Goal: Information Seeking & Learning: Learn about a topic

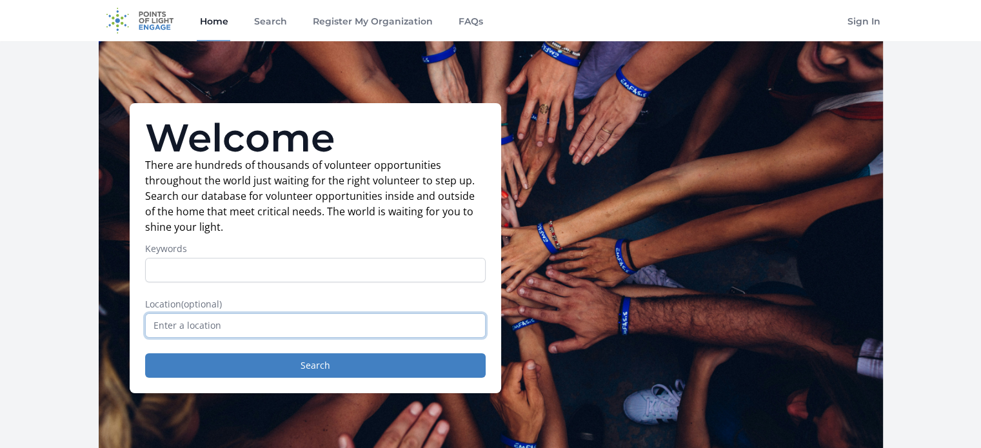
click at [245, 324] on input "text" at bounding box center [315, 325] width 341 height 25
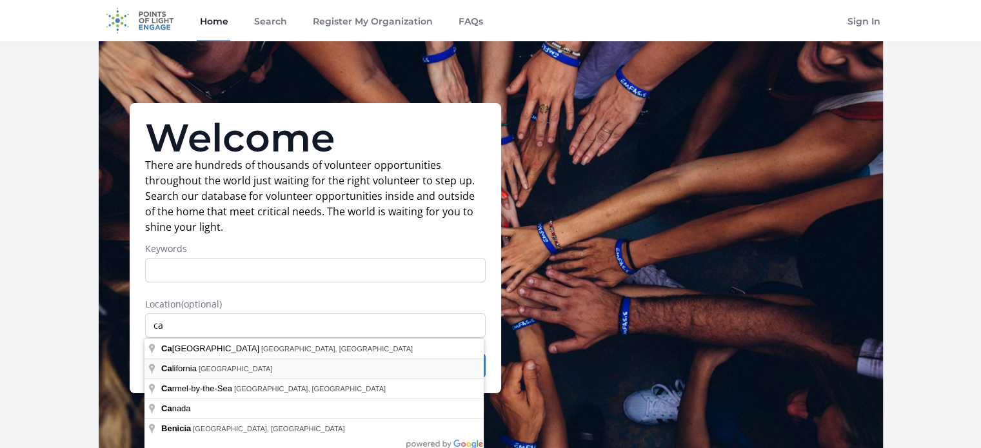
type input "[US_STATE], [GEOGRAPHIC_DATA]"
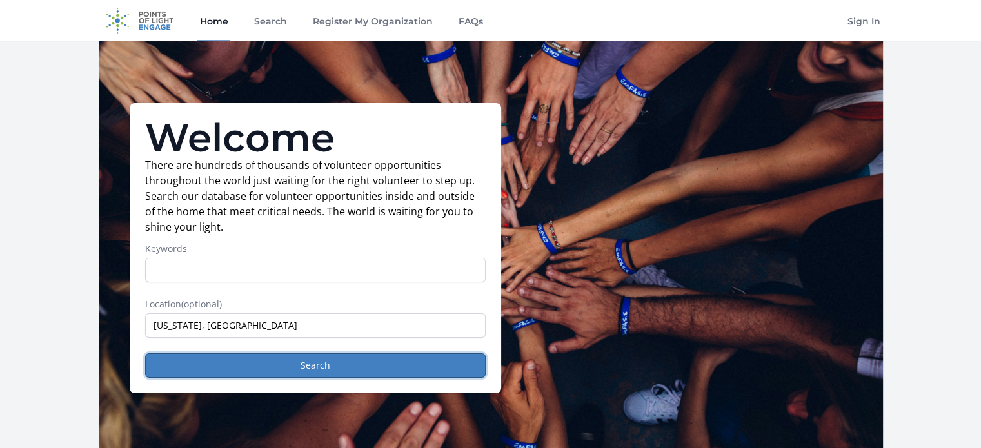
click at [228, 361] on button "Search" at bounding box center [315, 365] width 341 height 25
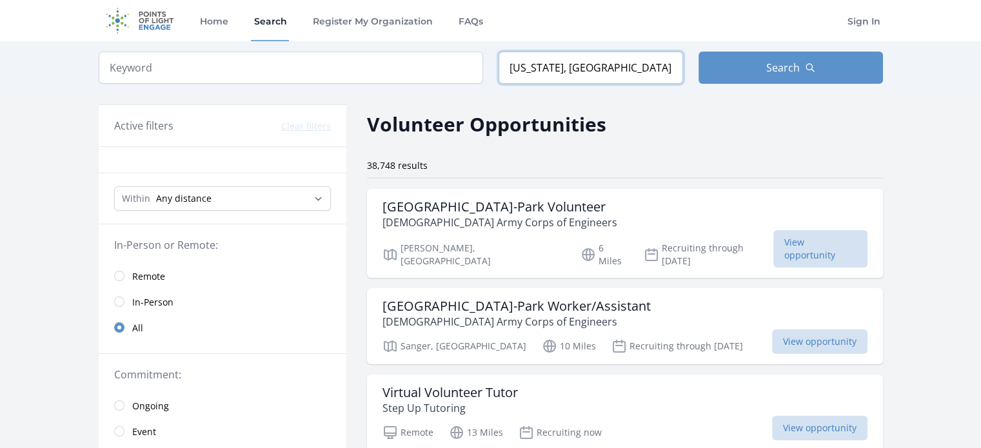
click at [542, 75] on input "[US_STATE], [GEOGRAPHIC_DATA]" at bounding box center [591, 68] width 184 height 32
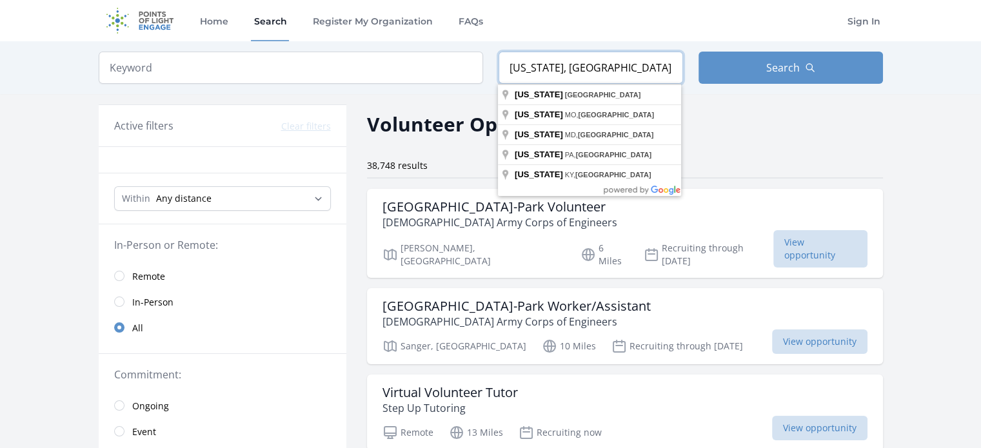
click at [542, 75] on input "[US_STATE], [GEOGRAPHIC_DATA]" at bounding box center [591, 68] width 184 height 32
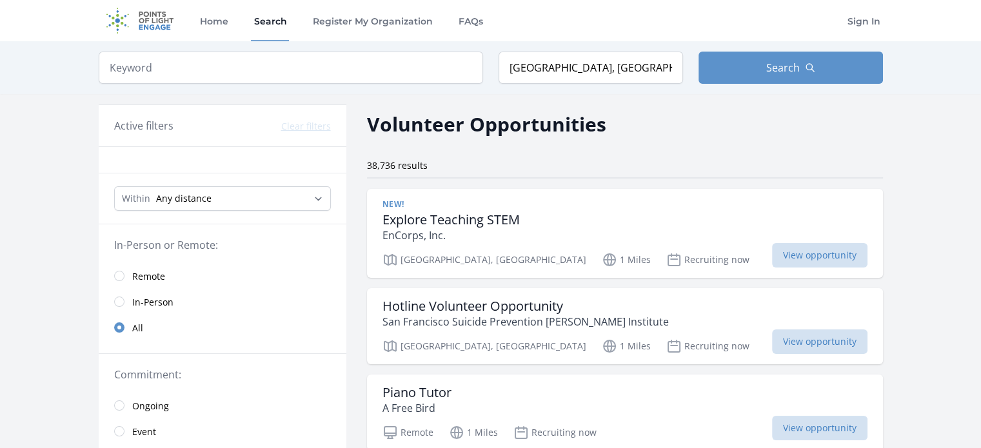
click at [729, 50] on div "Keyword Location San Francisco, CA, USA Search" at bounding box center [491, 67] width 826 height 53
click at [592, 56] on input "San Francisco, CA, USA" at bounding box center [591, 68] width 184 height 32
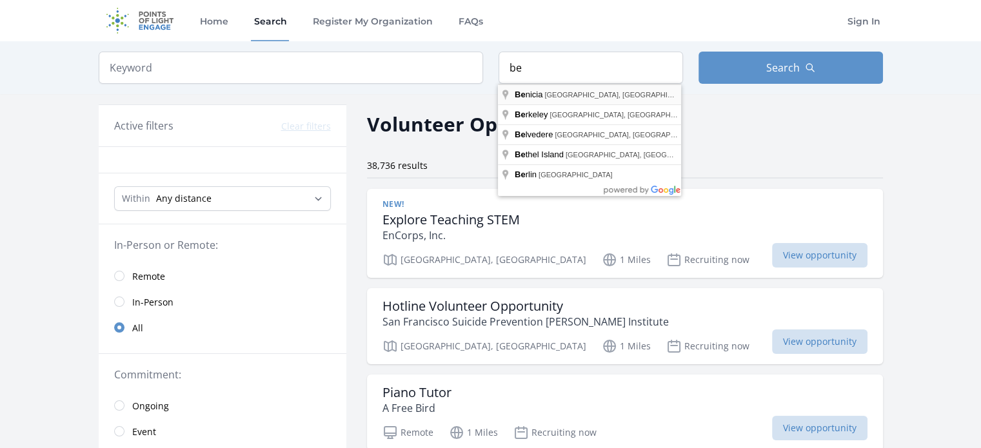
type input "Benicia, CA, USA"
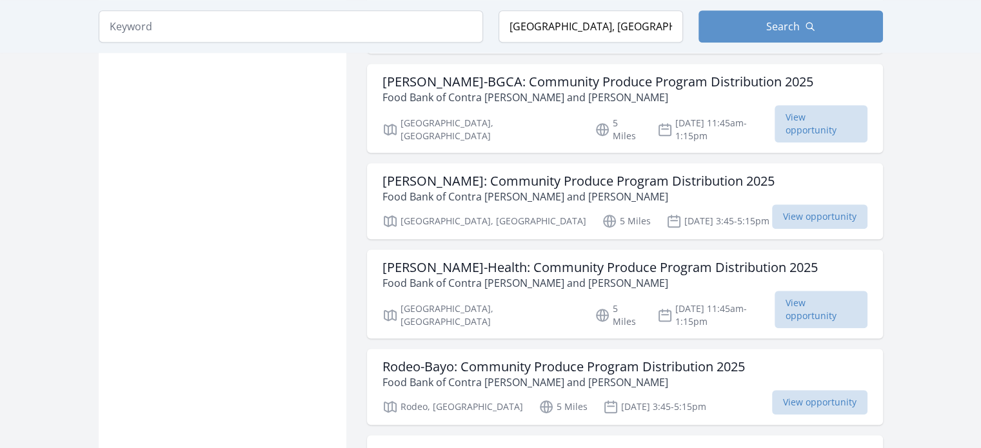
scroll to position [1060, 0]
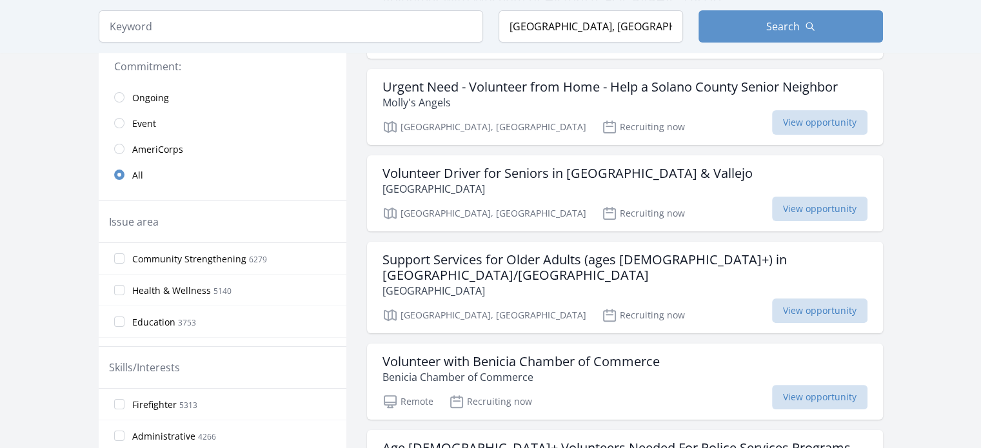
scroll to position [304, 0]
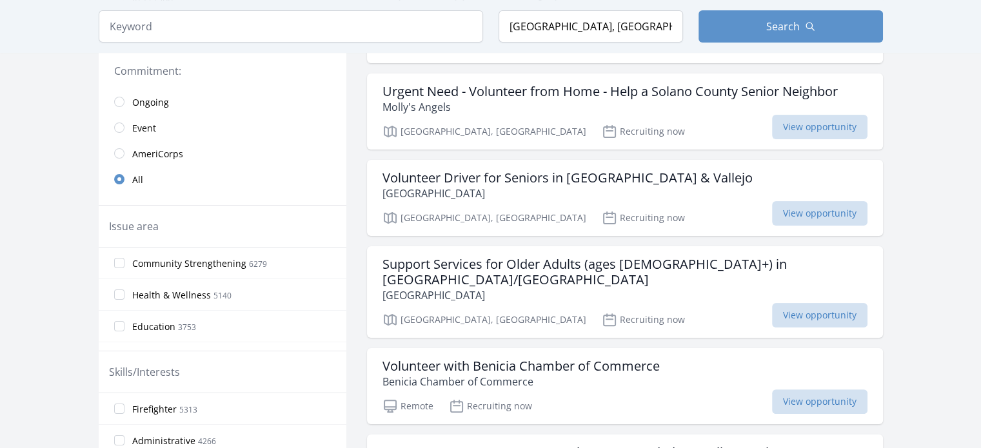
click at [124, 288] on label "Health & Wellness 5140" at bounding box center [223, 295] width 248 height 26
click at [124, 290] on input "Health & Wellness 5140" at bounding box center [119, 295] width 10 height 10
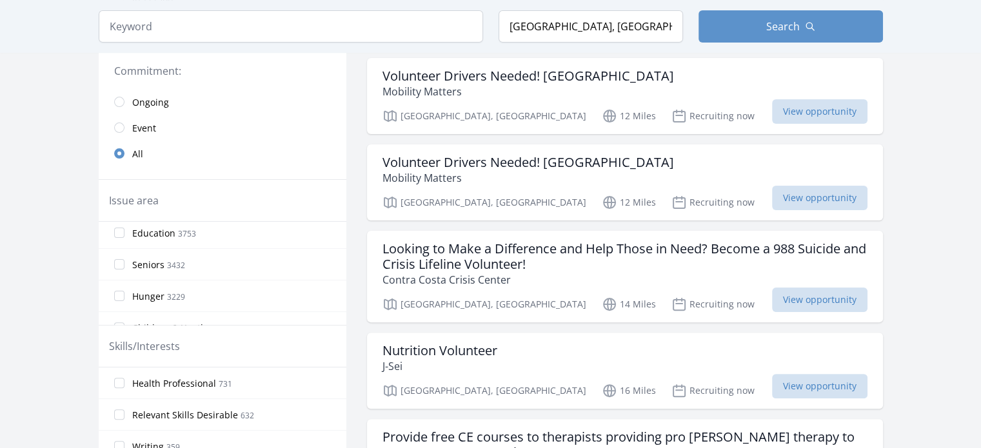
scroll to position [55, 0]
click at [163, 247] on span "Education" at bounding box center [153, 245] width 43 height 13
click at [124, 247] on input "Education 3753" at bounding box center [119, 245] width 10 height 10
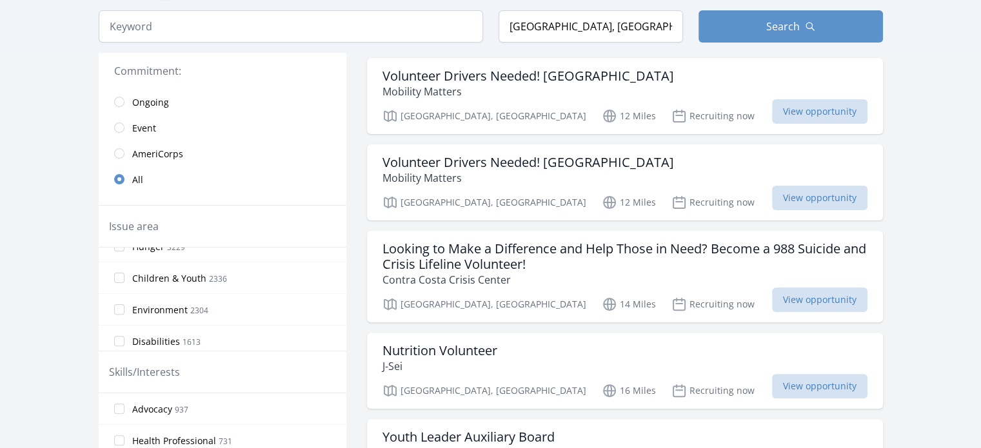
scroll to position [146, 0]
click at [282, 270] on label "Children & Youth 2336" at bounding box center [223, 275] width 248 height 26
click at [124, 270] on input "Children & Youth 2336" at bounding box center [119, 275] width 10 height 10
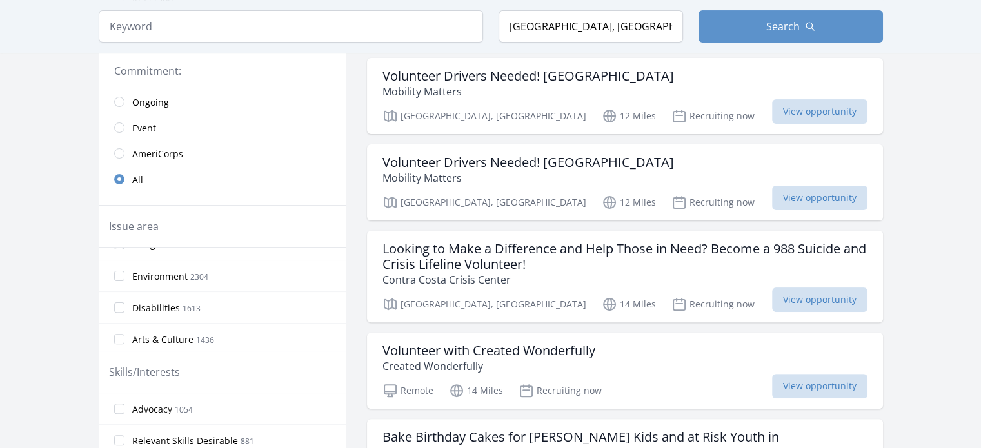
scroll to position [183, 0]
click at [305, 269] on label "Environment 2304" at bounding box center [223, 270] width 248 height 26
click at [124, 269] on input "Environment 2304" at bounding box center [119, 270] width 10 height 10
drag, startPoint x: 281, startPoint y: 303, endPoint x: 278, endPoint y: 311, distance: 8.8
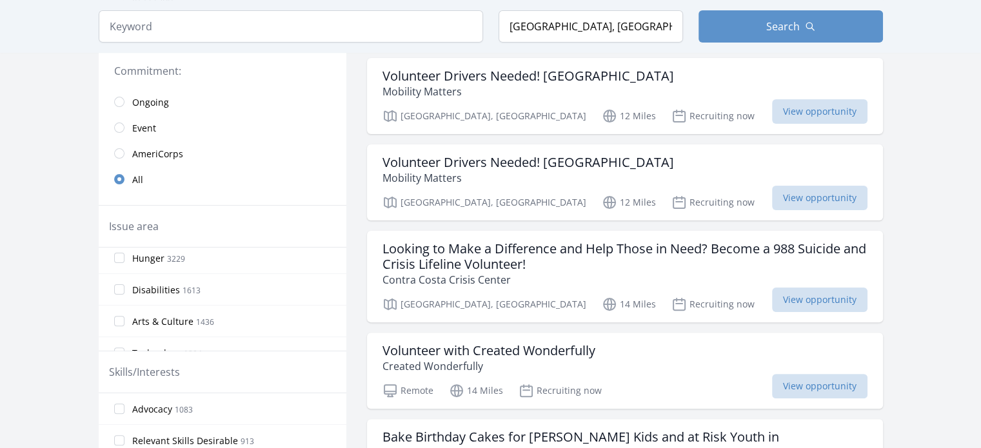
click at [278, 311] on div "Arts & Culture 1436" at bounding box center [223, 321] width 248 height 32
click at [278, 311] on label "Arts & Culture 1436" at bounding box center [223, 321] width 248 height 26
click at [124, 316] on input "Arts & Culture 1436" at bounding box center [119, 321] width 10 height 10
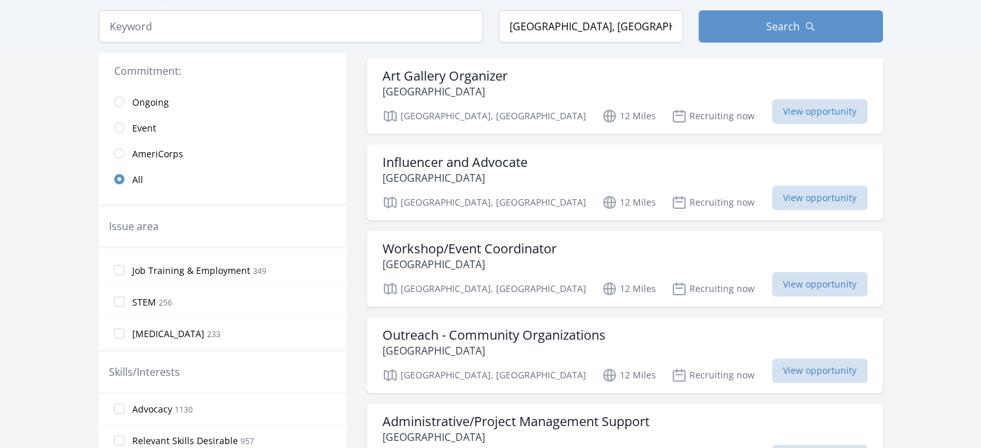
scroll to position [659, 0]
click at [293, 269] on label "Job Training & Employment 349" at bounding box center [223, 268] width 248 height 26
click at [124, 269] on input "Job Training & Employment 349" at bounding box center [119, 267] width 10 height 10
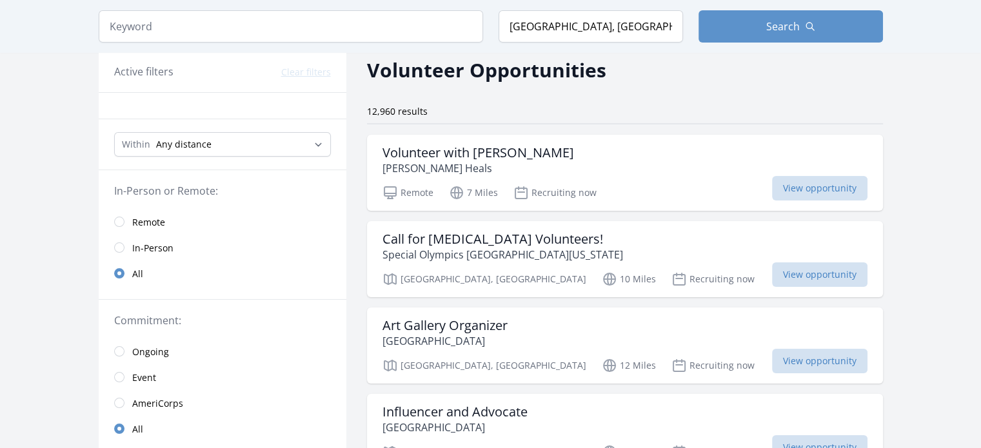
scroll to position [63, 0]
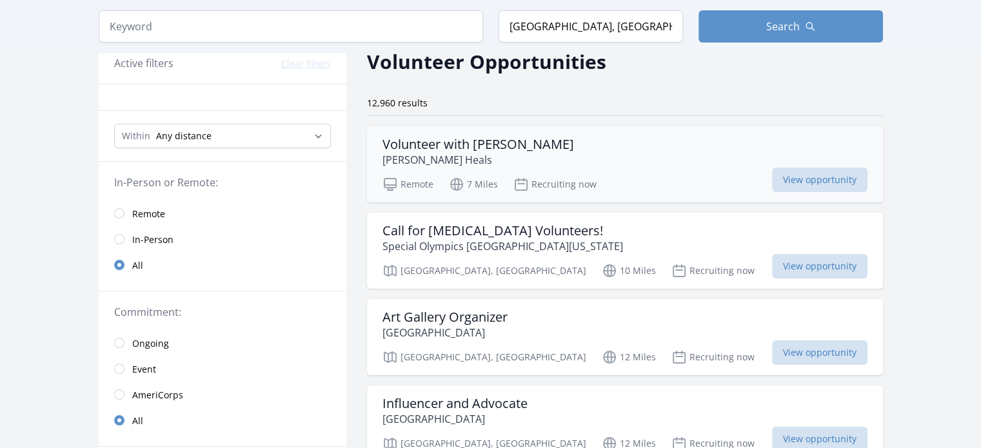
click at [535, 149] on h3 "Volunteer with Solano HEALS" at bounding box center [478, 144] width 192 height 15
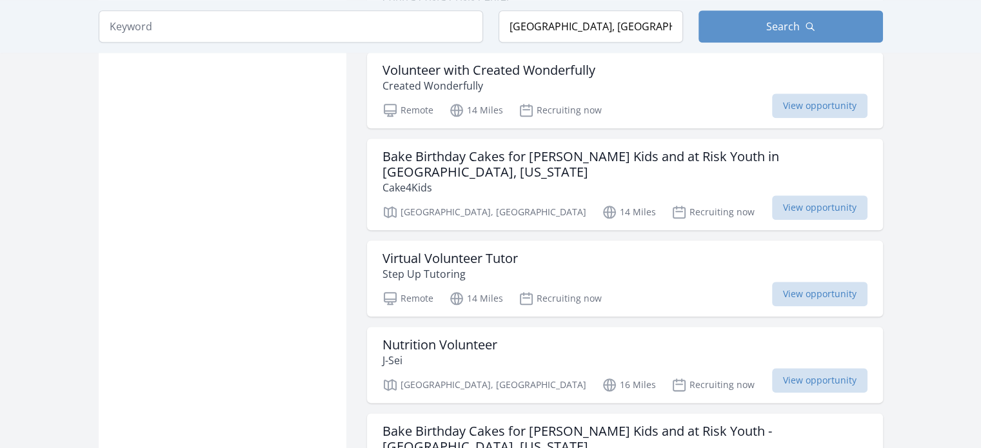
scroll to position [1488, 0]
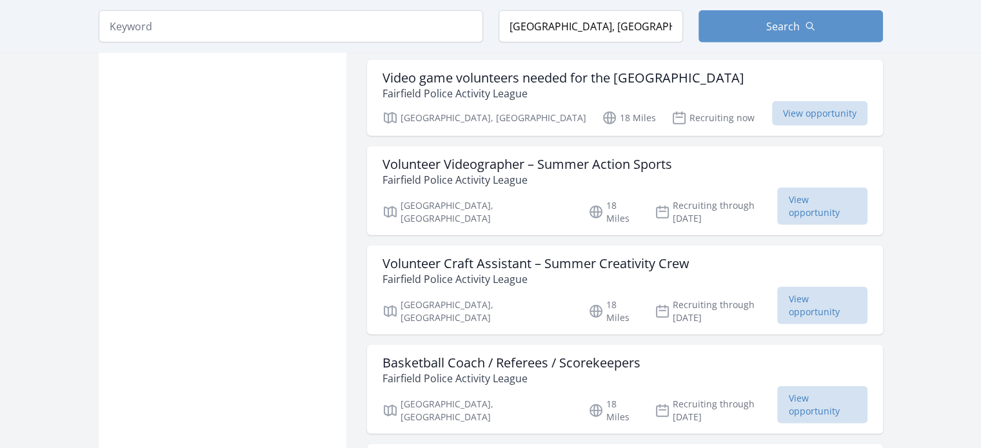
scroll to position [3197, 0]
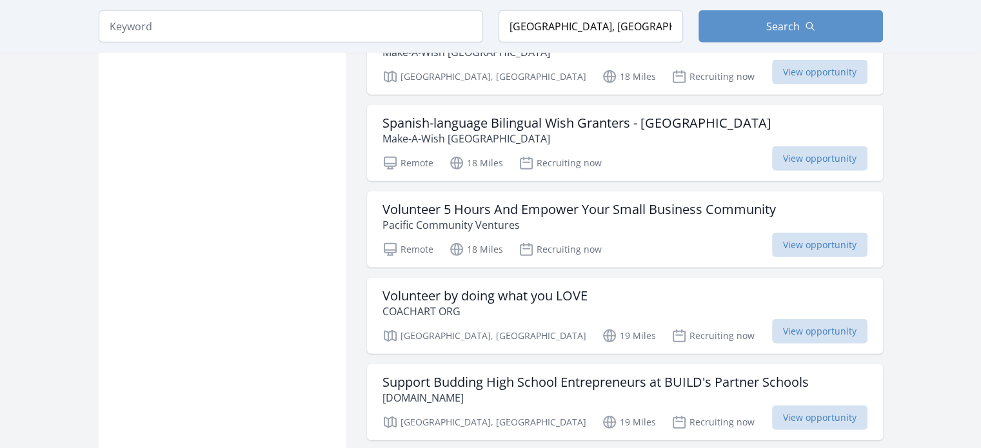
scroll to position [3868, 0]
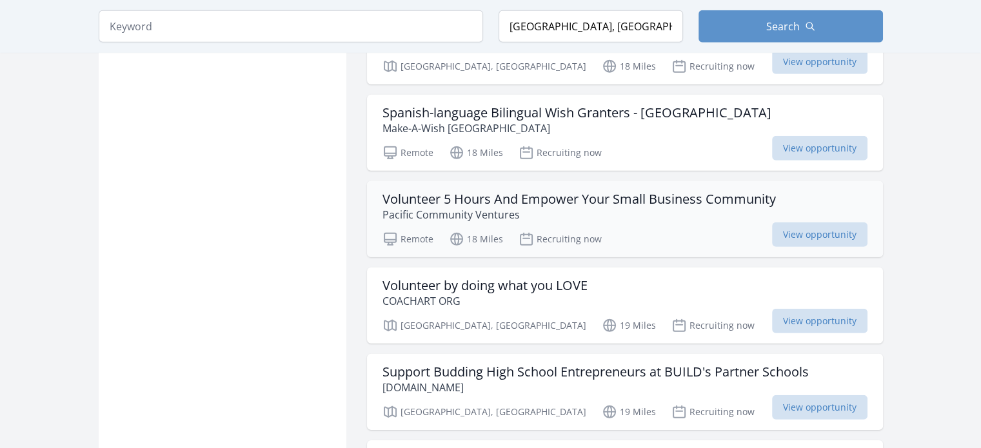
click at [718, 207] on p "Pacific Community Ventures" at bounding box center [578, 214] width 393 height 15
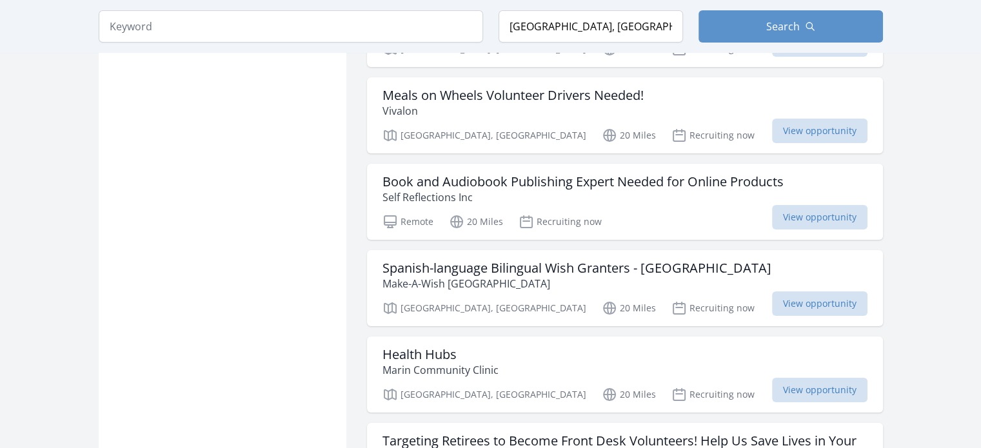
scroll to position [5123, 0]
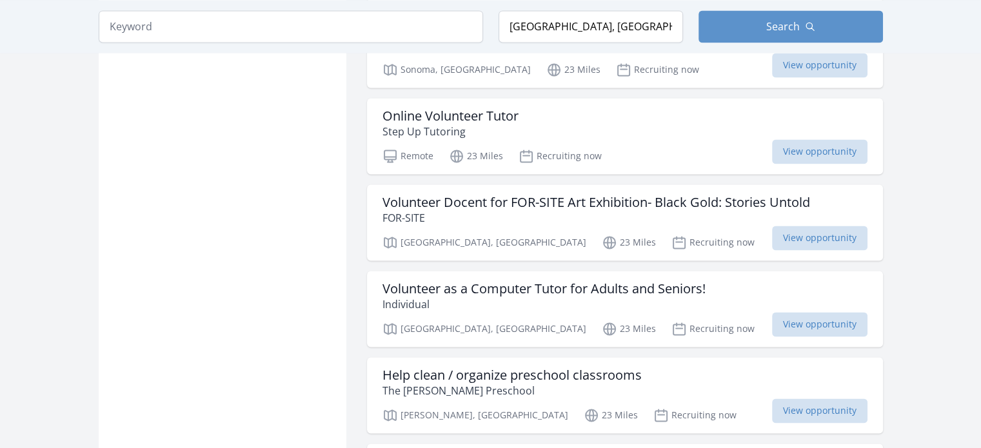
scroll to position [6912, 0]
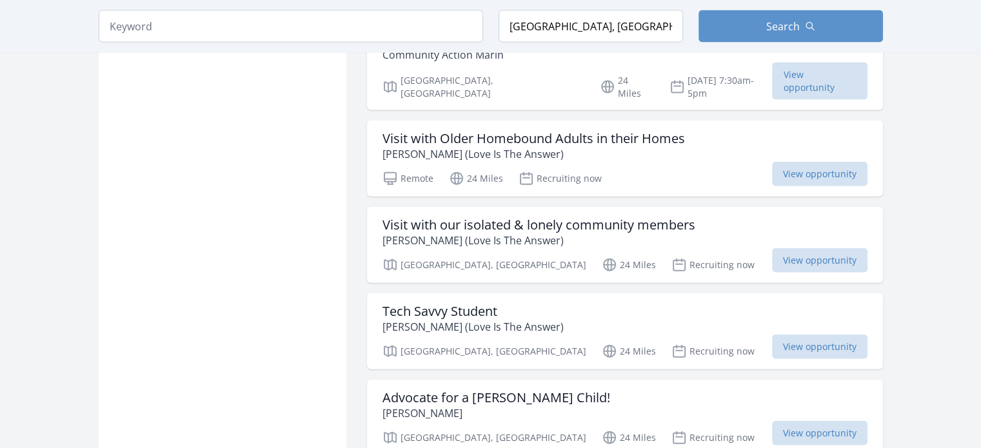
scroll to position [7967, 0]
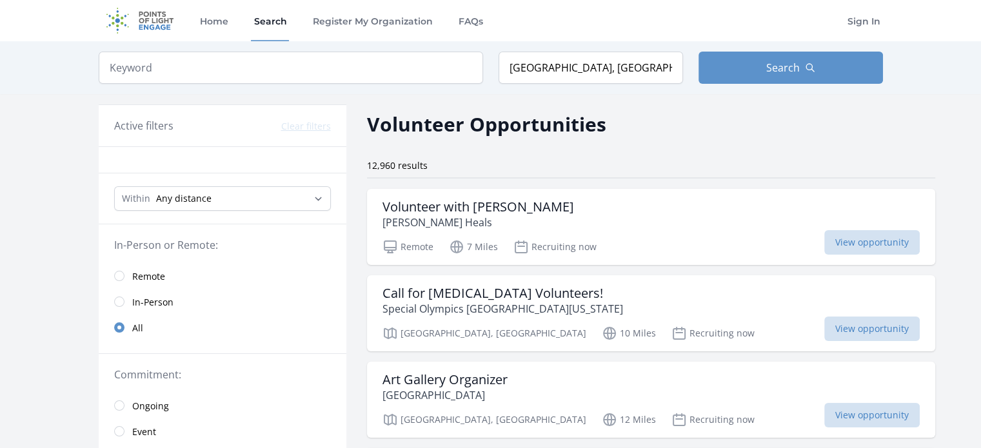
click at [159, 273] on span "Remote" at bounding box center [148, 276] width 33 height 13
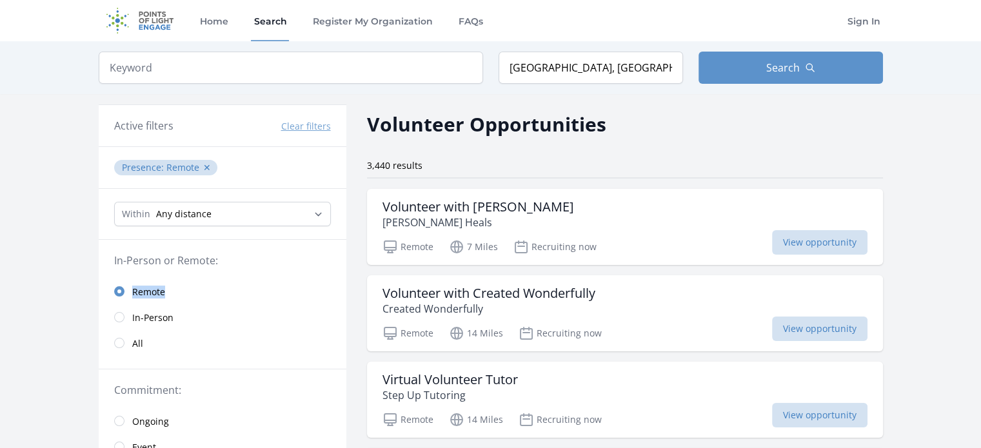
drag, startPoint x: 159, startPoint y: 273, endPoint x: 297, endPoint y: 301, distance: 140.8
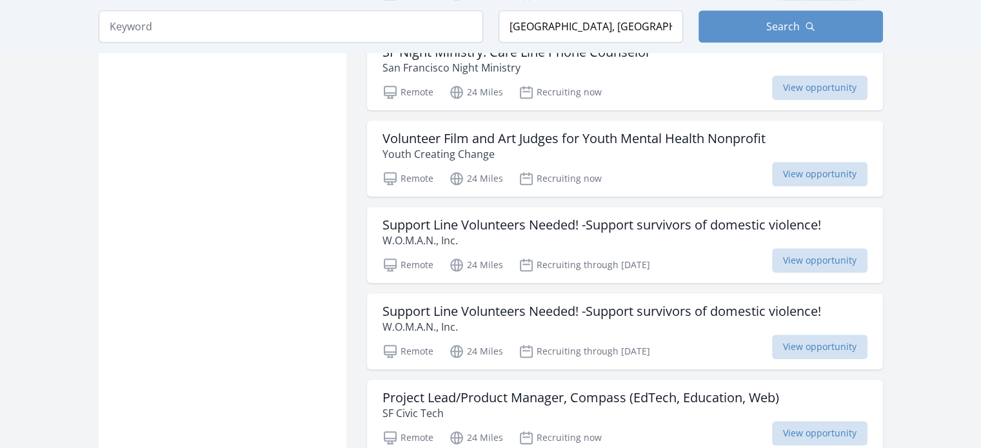
scroll to position [1444, 0]
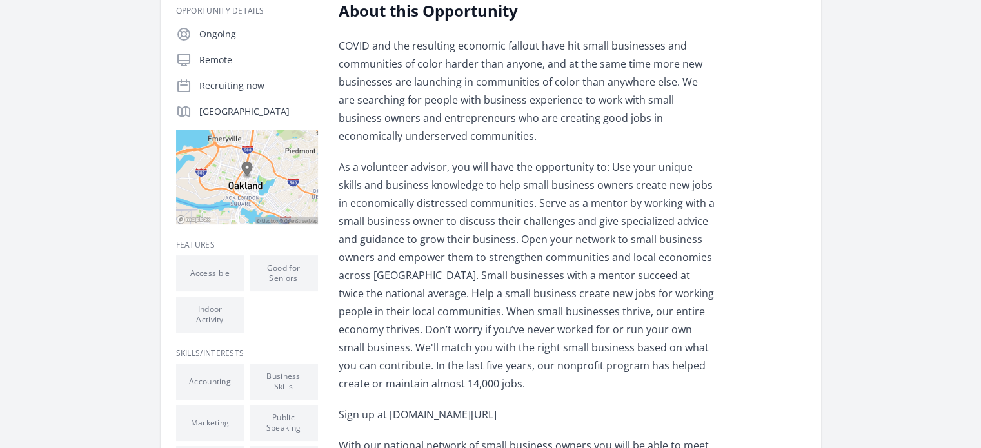
scroll to position [286, 0]
